Goal: Navigation & Orientation: Find specific page/section

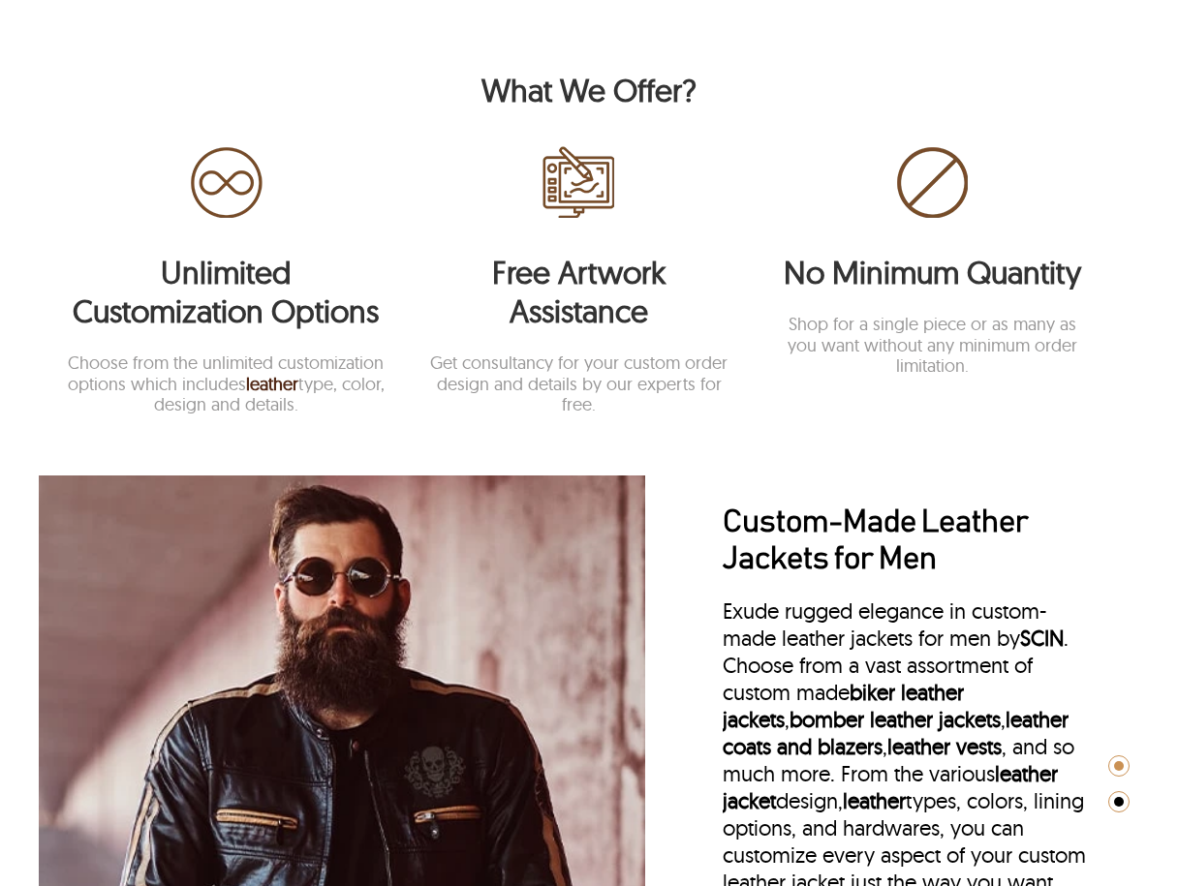
scroll to position [1552, 0]
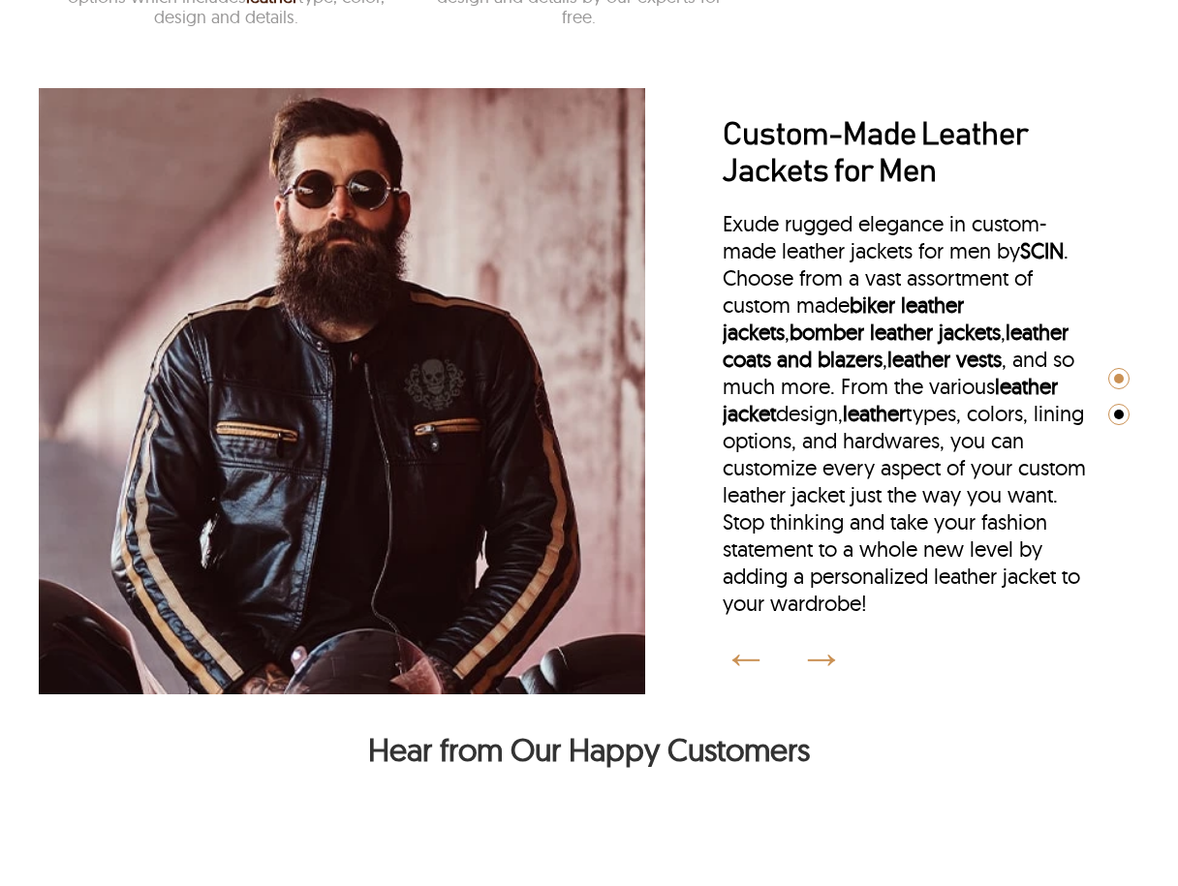
click at [837, 664] on div at bounding box center [807, 655] width 76 height 19
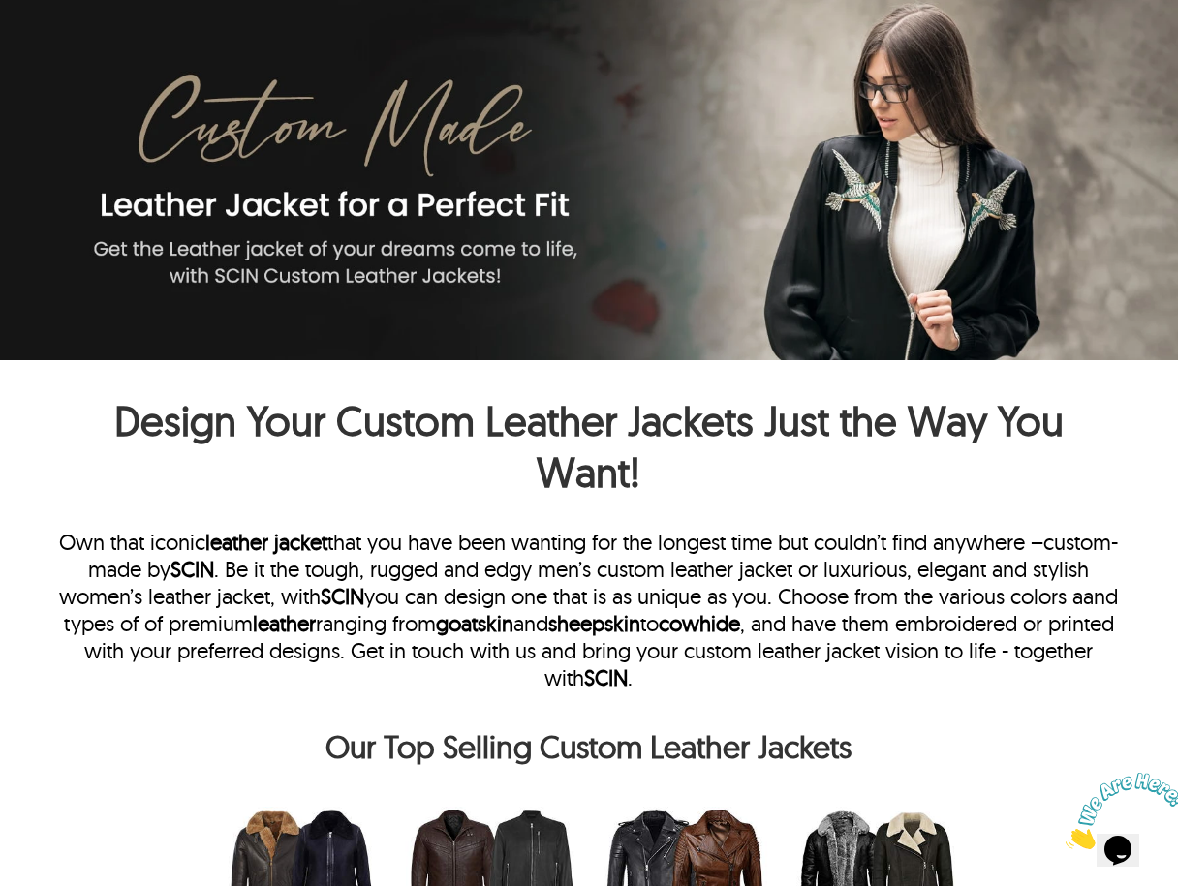
scroll to position [0, 0]
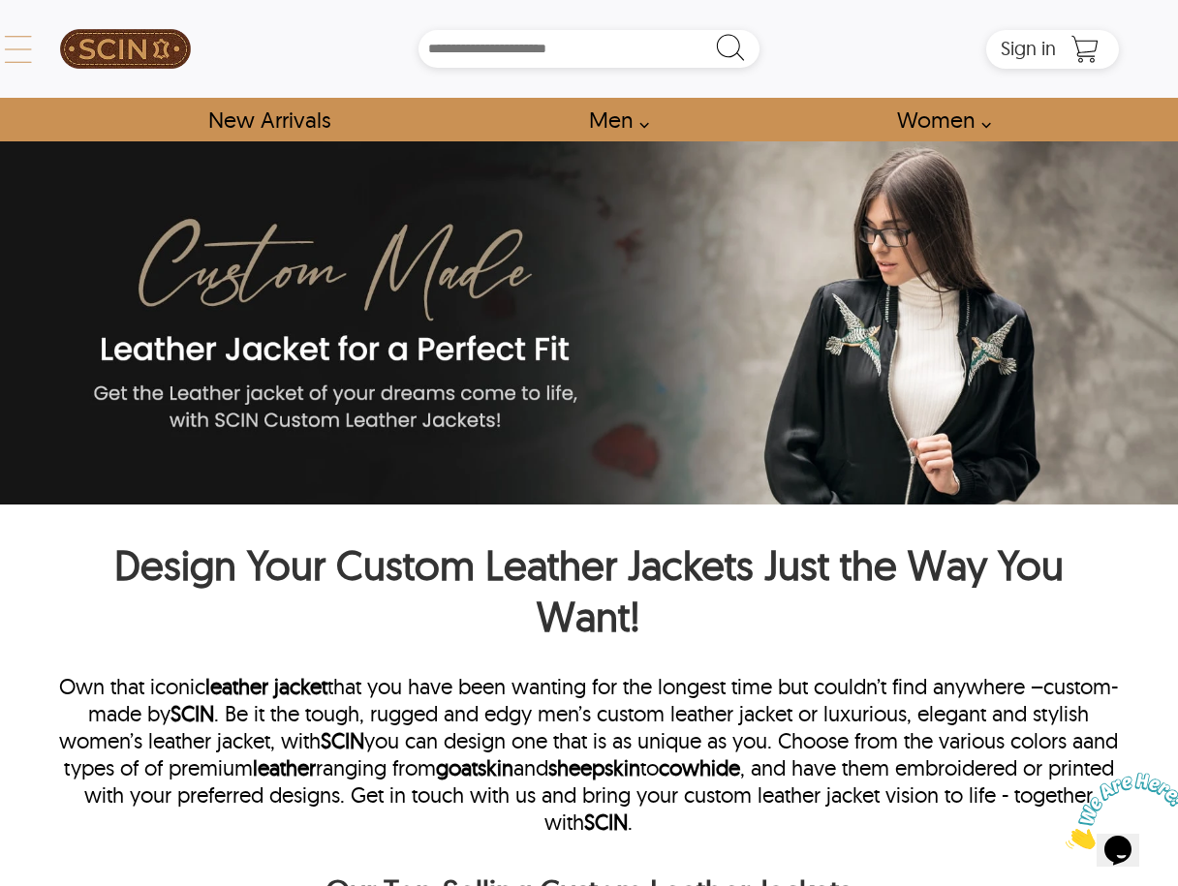
click at [59, 47] on div "← Menu New Arrivals Men Leather Jackets Aviator Leather Jackets Bomber Leather …" at bounding box center [588, 49] width 1059 height 98
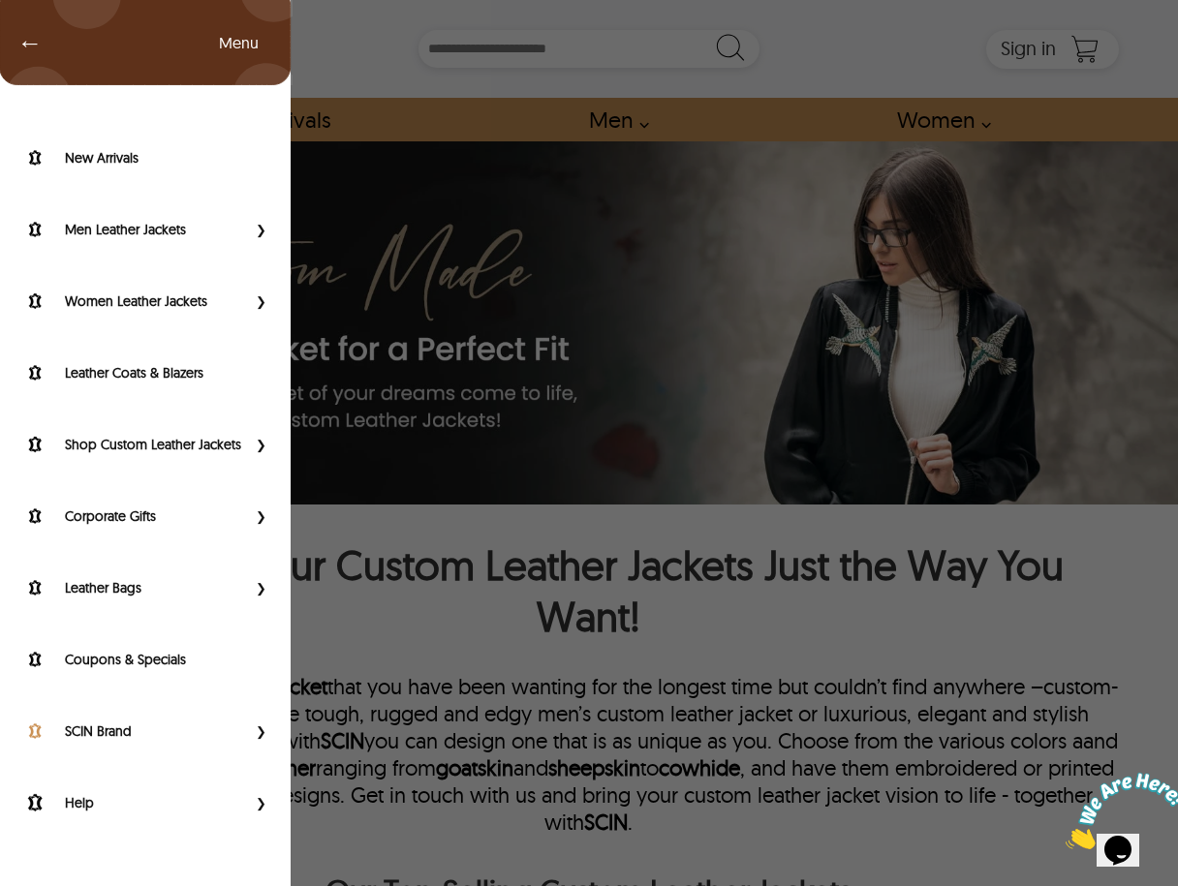
click at [140, 726] on div "SCIN Brand" at bounding box center [145, 736] width 291 height 72
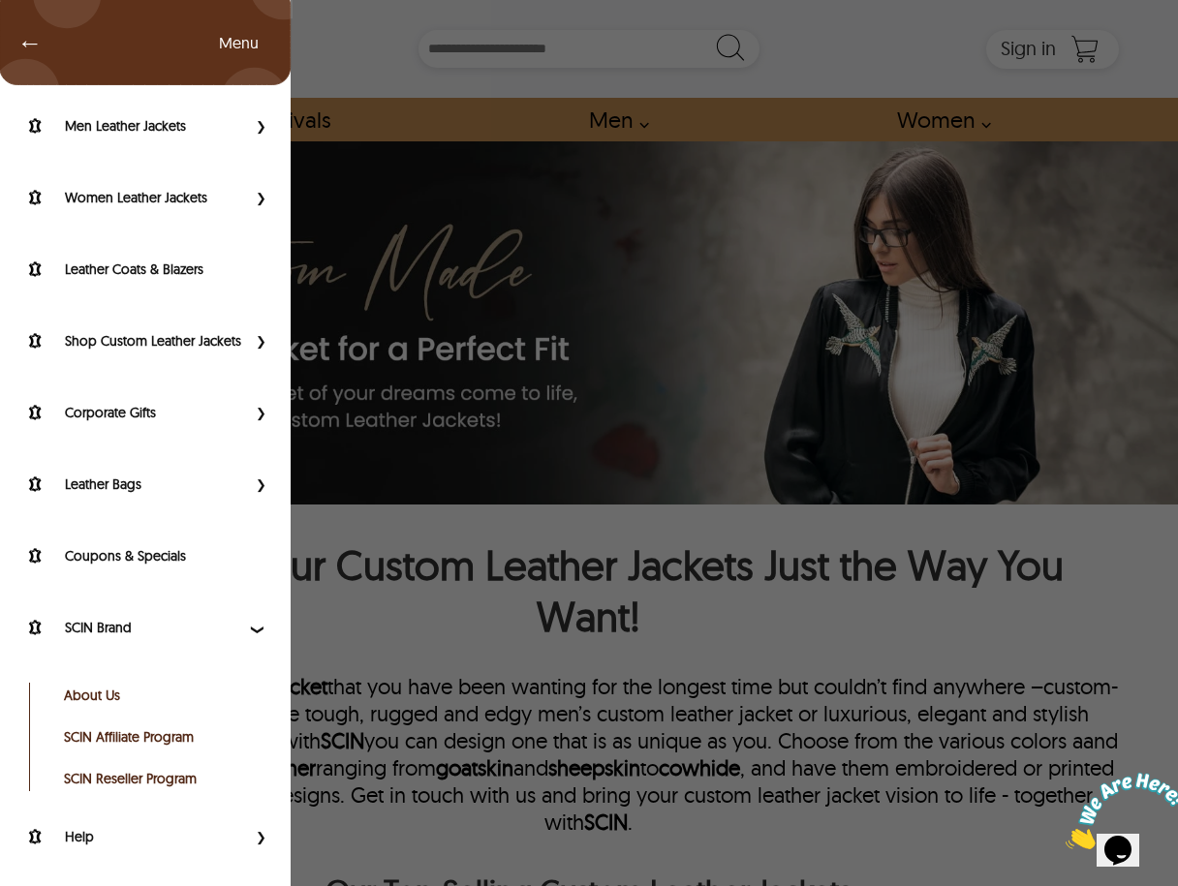
drag, startPoint x: 116, startPoint y: 692, endPoint x: 125, endPoint y: 701, distance: 12.3
click at [114, 692] on link "About Us" at bounding box center [161, 695] width 195 height 19
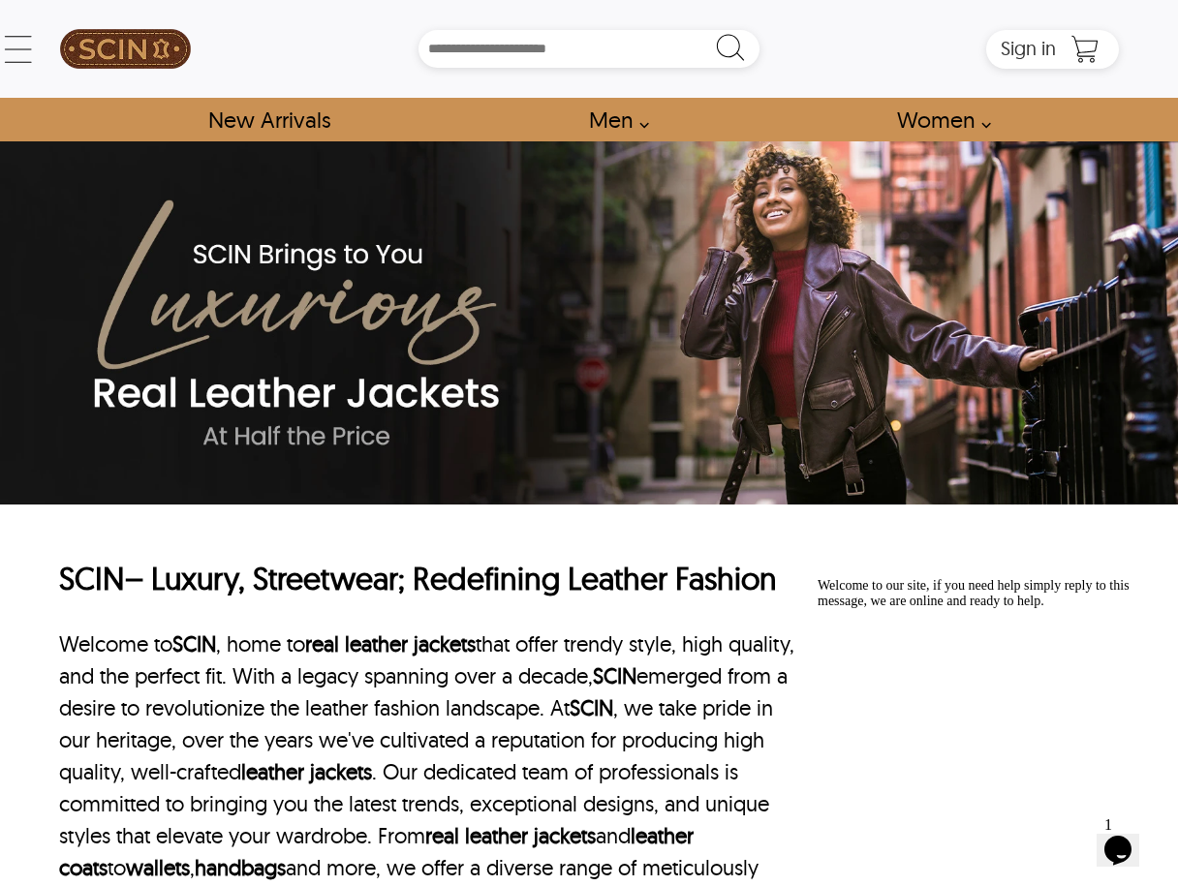
click at [742, 549] on div "SCIN – Luxury, Streetwear; Redefining Leather Fashion Welcome to SCIN , home to…" at bounding box center [588, 739] width 1059 height 469
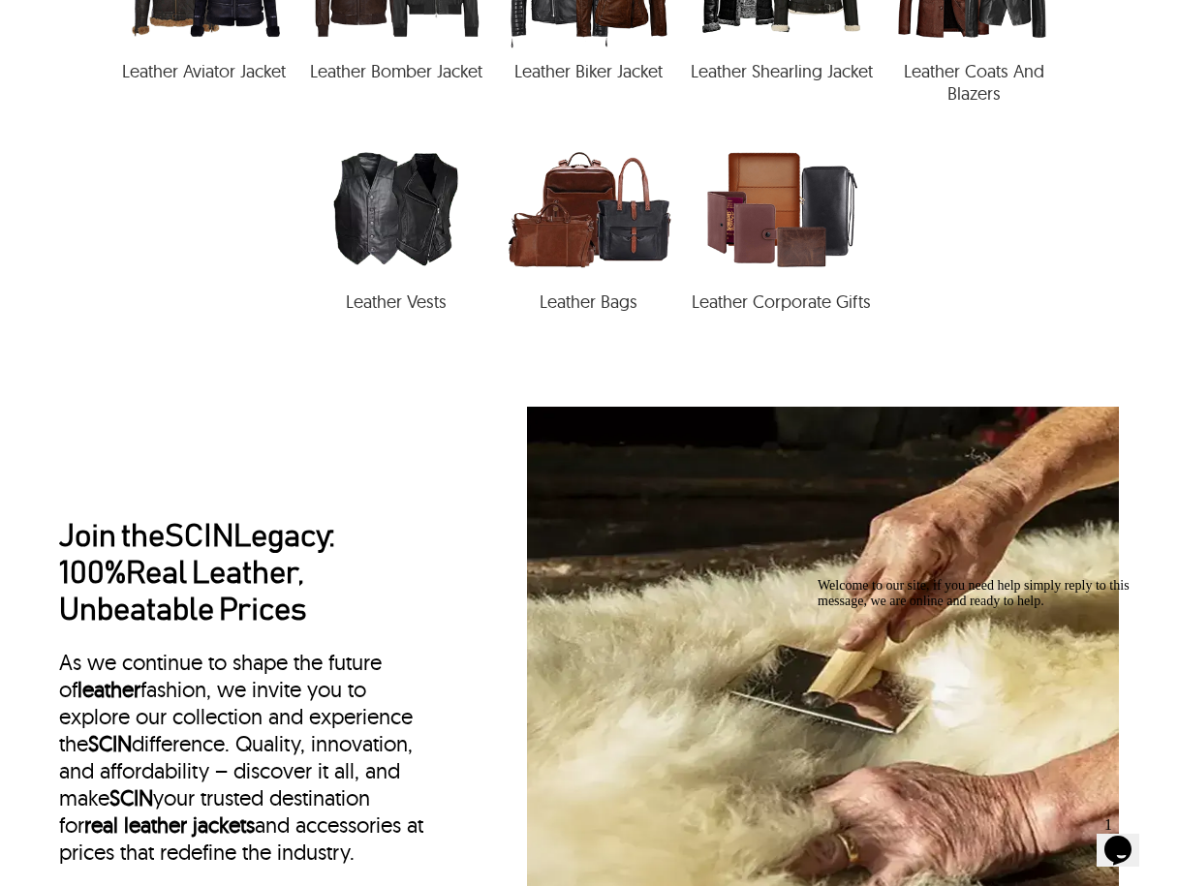
scroll to position [2518, 0]
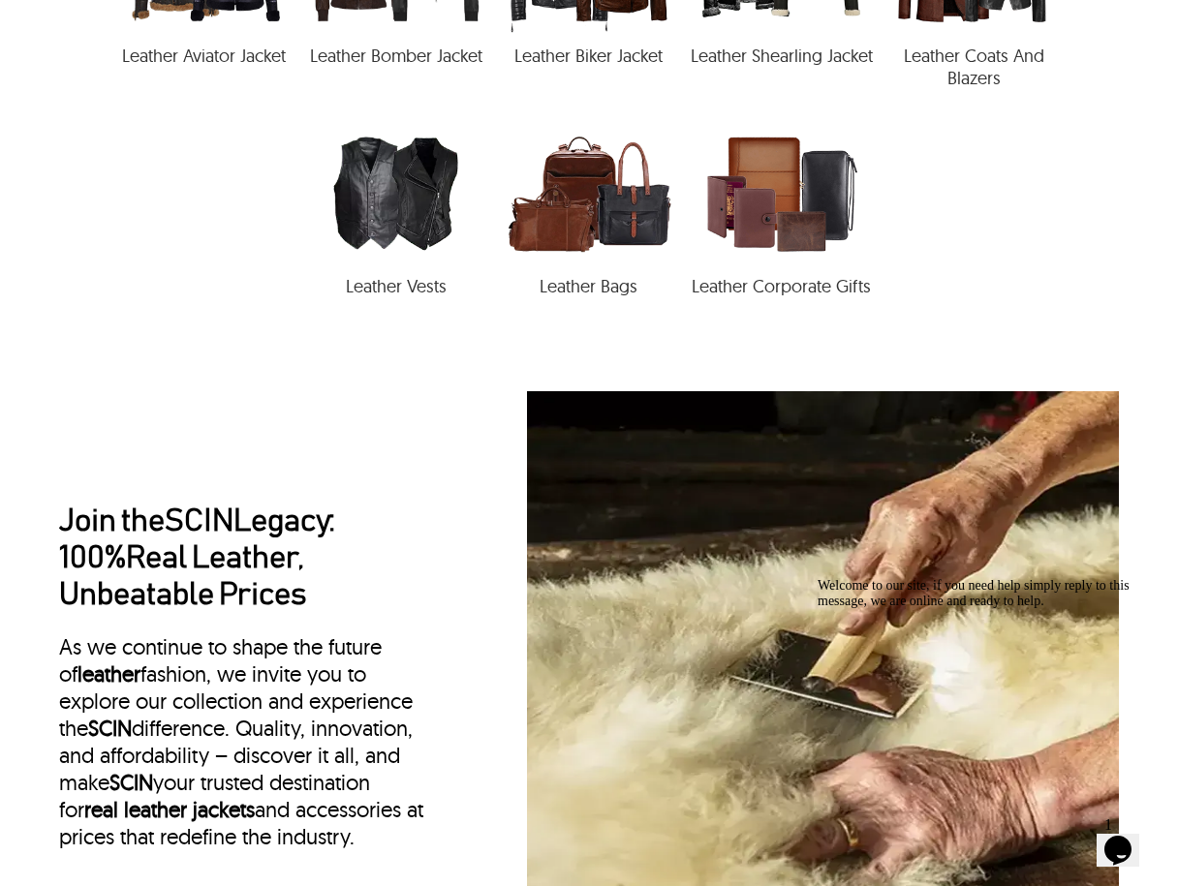
click at [598, 247] on img at bounding box center [589, 194] width 193 height 142
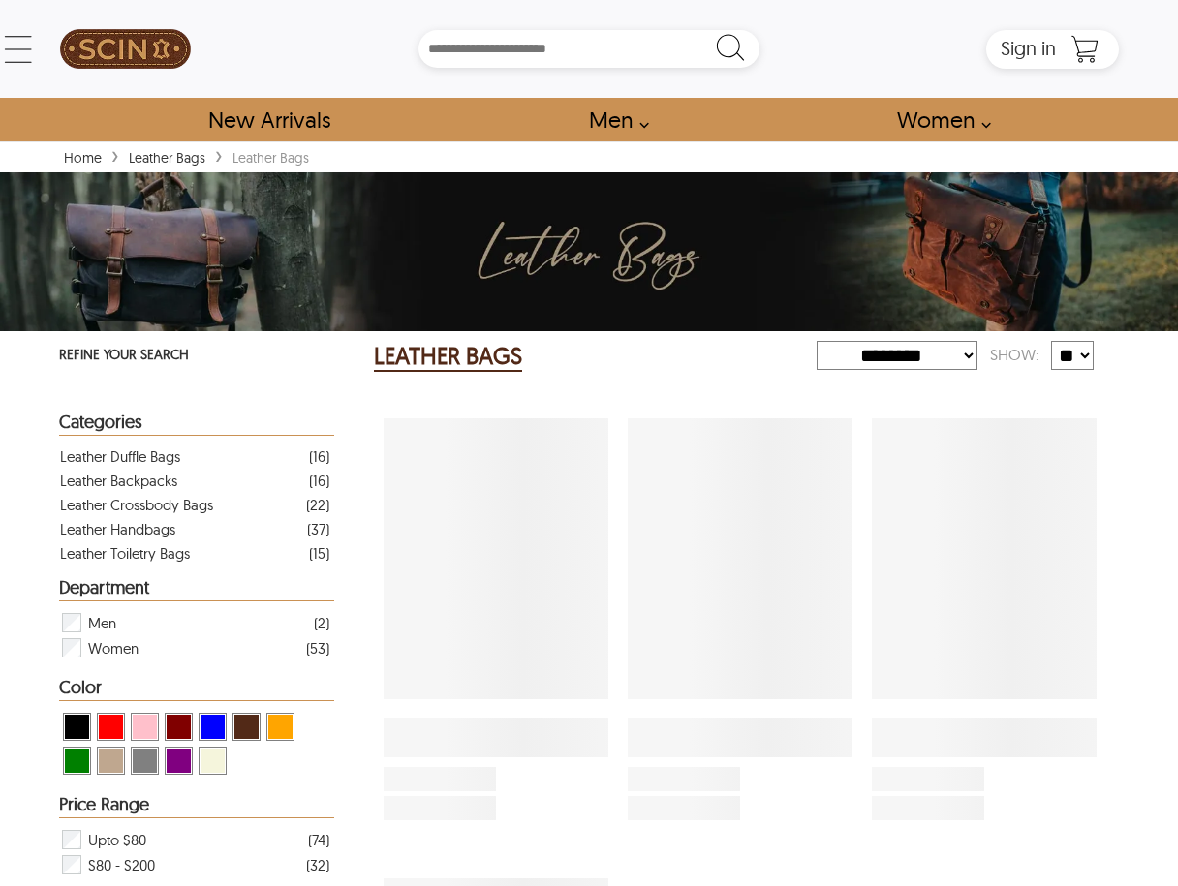
select select "********"
